Goal: Task Accomplishment & Management: Manage account settings

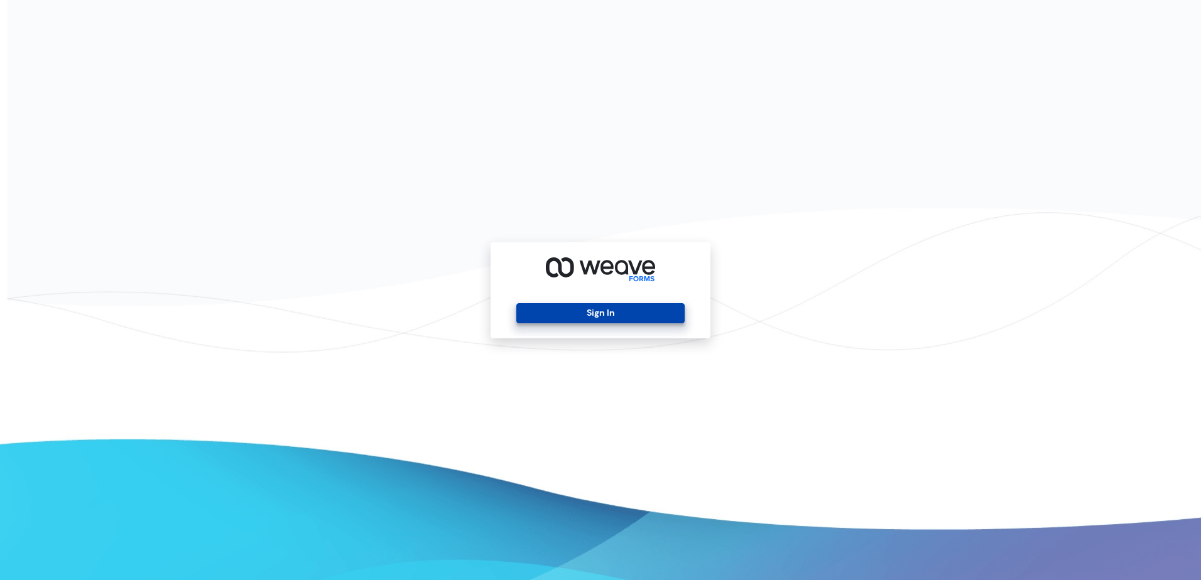
click at [628, 320] on button "Sign In" at bounding box center [600, 313] width 168 height 20
click at [620, 310] on button "Sign In" at bounding box center [600, 313] width 168 height 20
